Goal: Find specific page/section: Find specific page/section

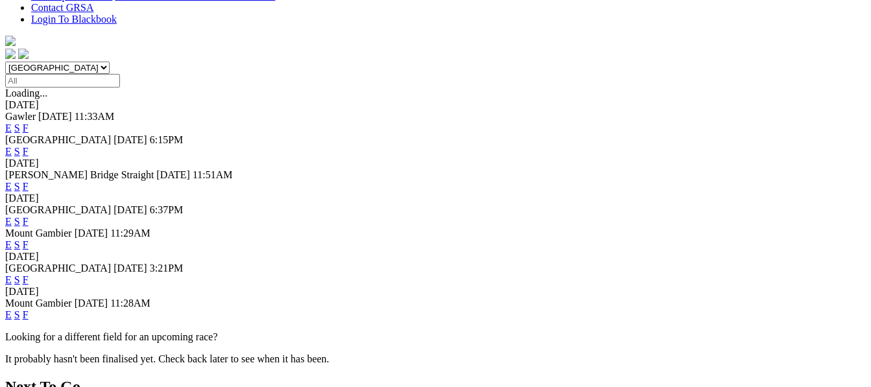
scroll to position [363, 0]
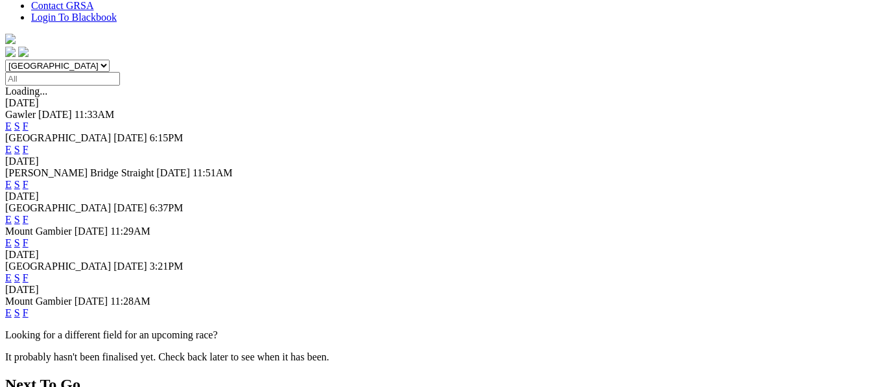
click at [29, 272] on link "F" at bounding box center [26, 277] width 6 height 11
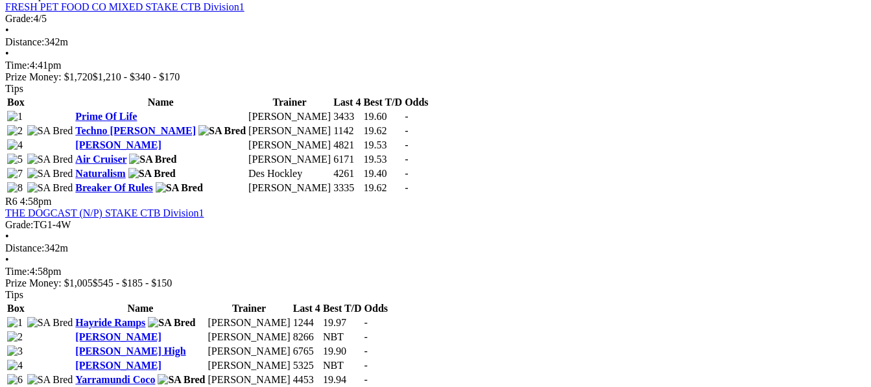
scroll to position [1478, 0]
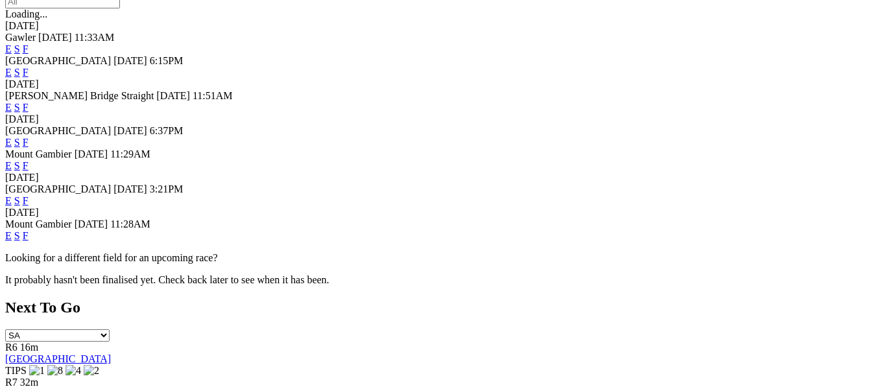
scroll to position [441, 0]
click at [29, 229] on link "F" at bounding box center [26, 234] width 6 height 11
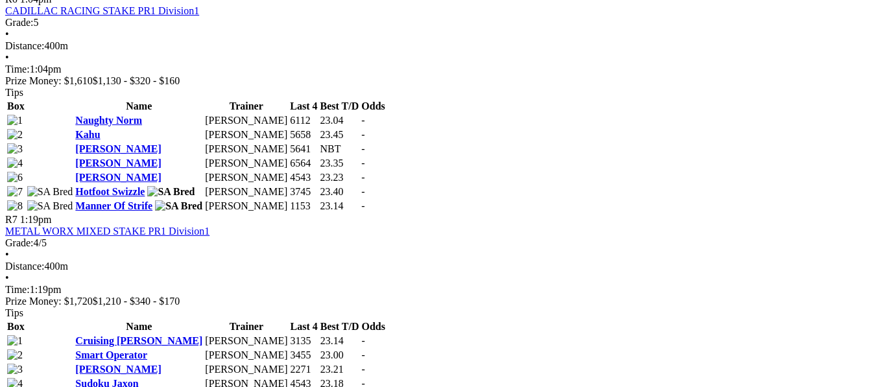
scroll to position [1789, 0]
